Goal: Task Accomplishment & Management: Complete application form

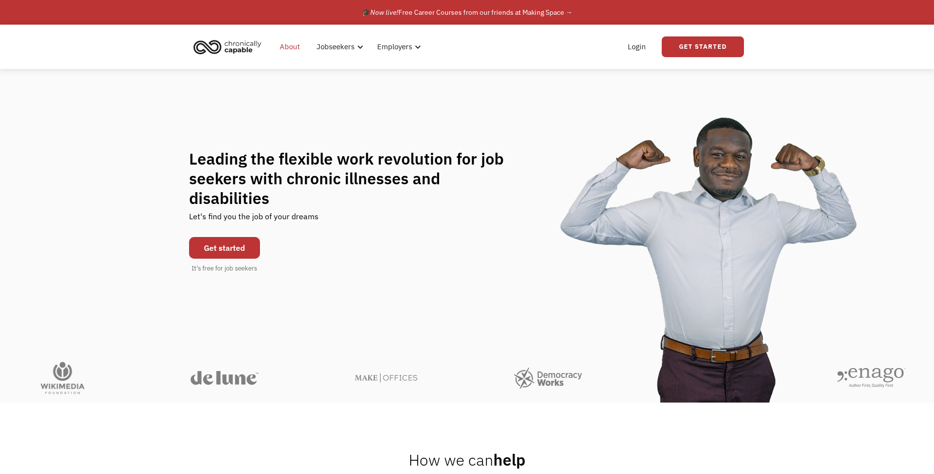
click at [287, 49] on link "About" at bounding box center [290, 47] width 32 height 32
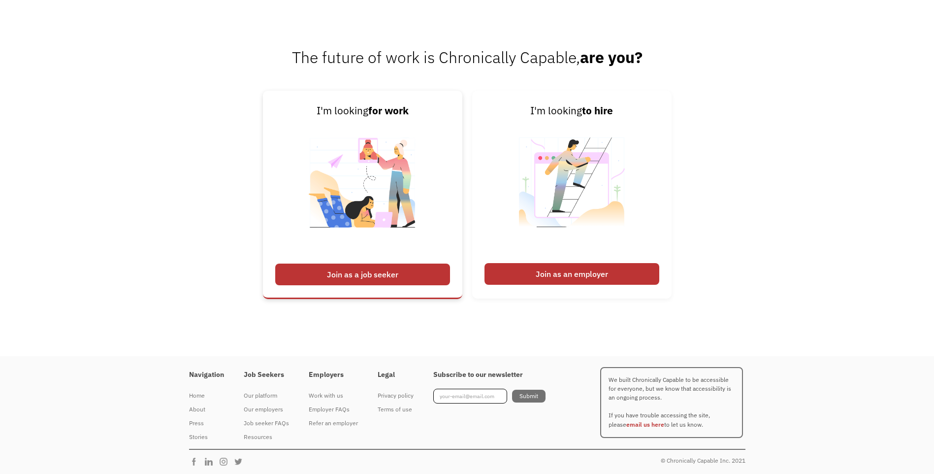
scroll to position [1534, 0]
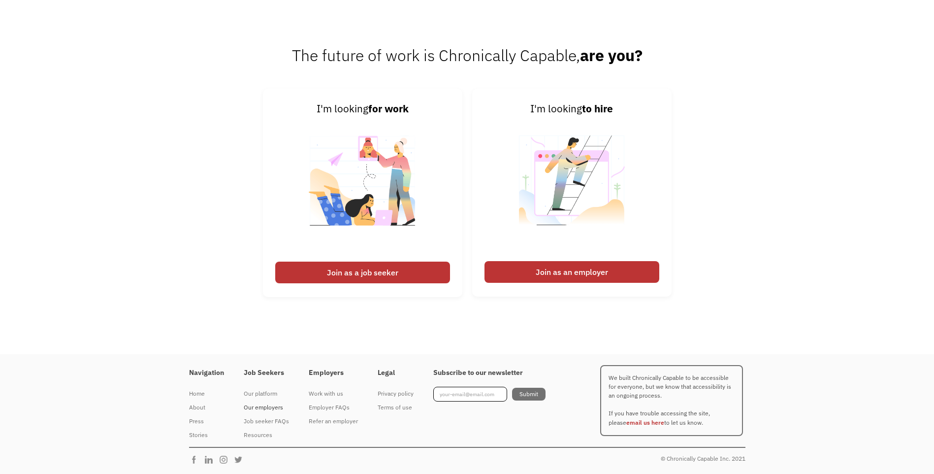
click at [252, 407] on div "Our employers" at bounding box center [266, 407] width 45 height 12
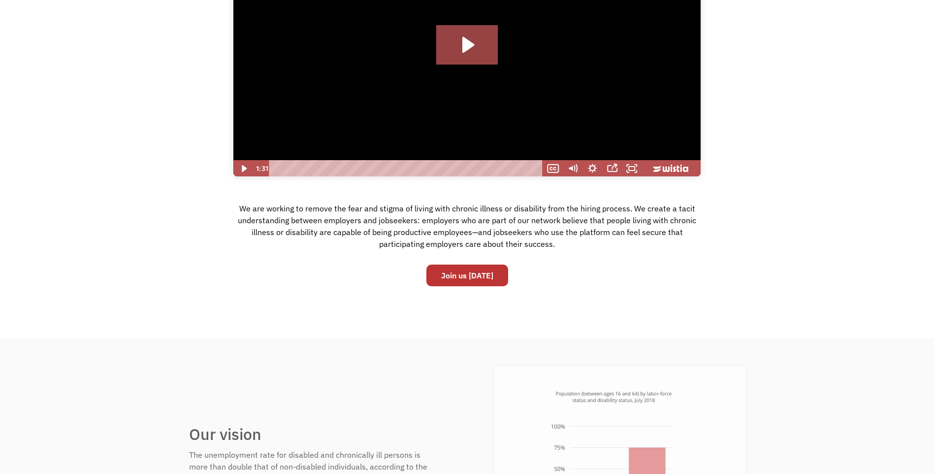
scroll to position [197, 0]
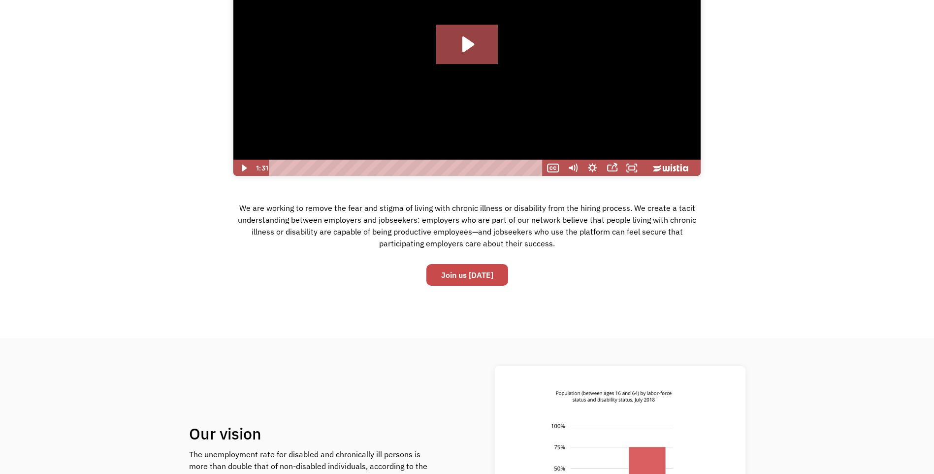
click at [486, 282] on link "Join us today" at bounding box center [467, 275] width 82 height 22
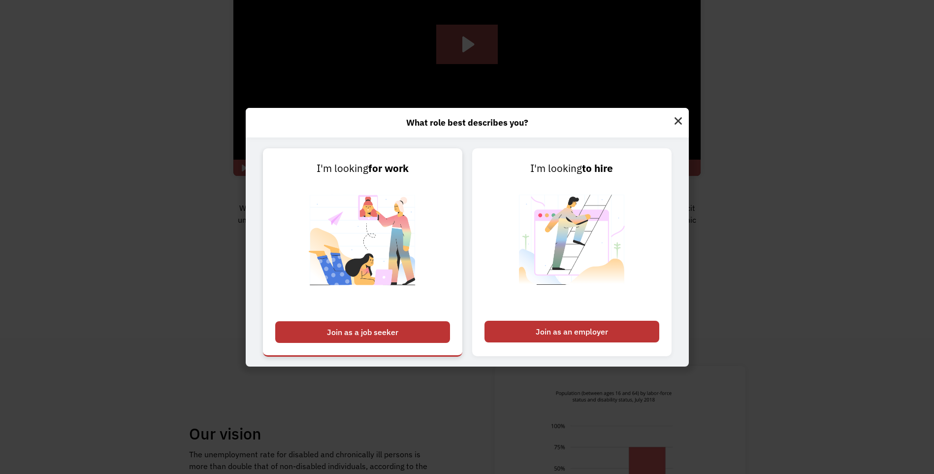
click at [437, 330] on div "Join as a job seeker" at bounding box center [362, 332] width 175 height 22
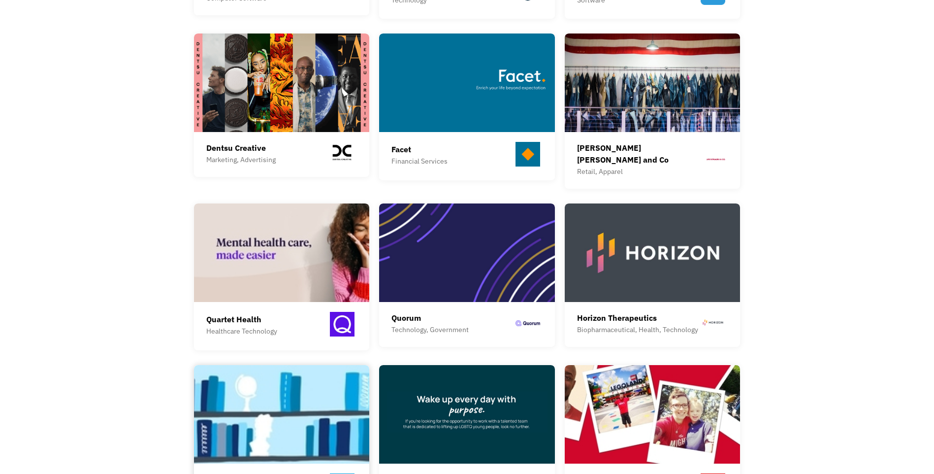
scroll to position [591, 0]
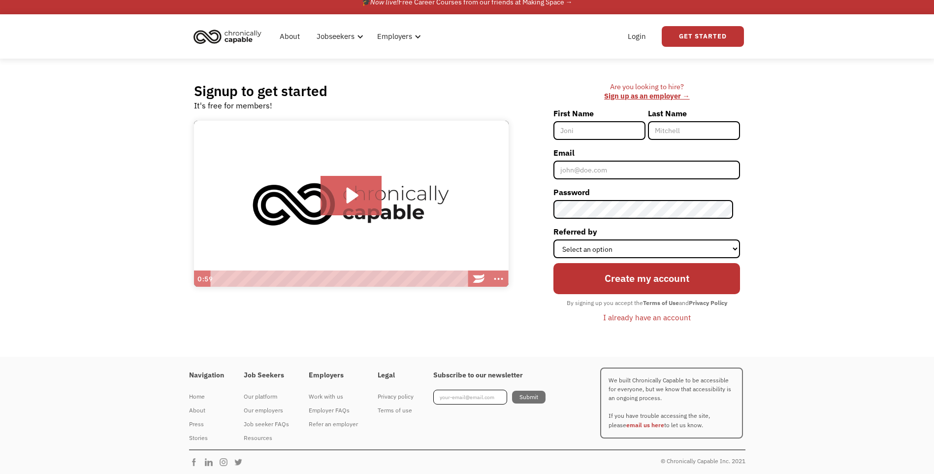
scroll to position [13, 0]
